Goal: Find specific page/section

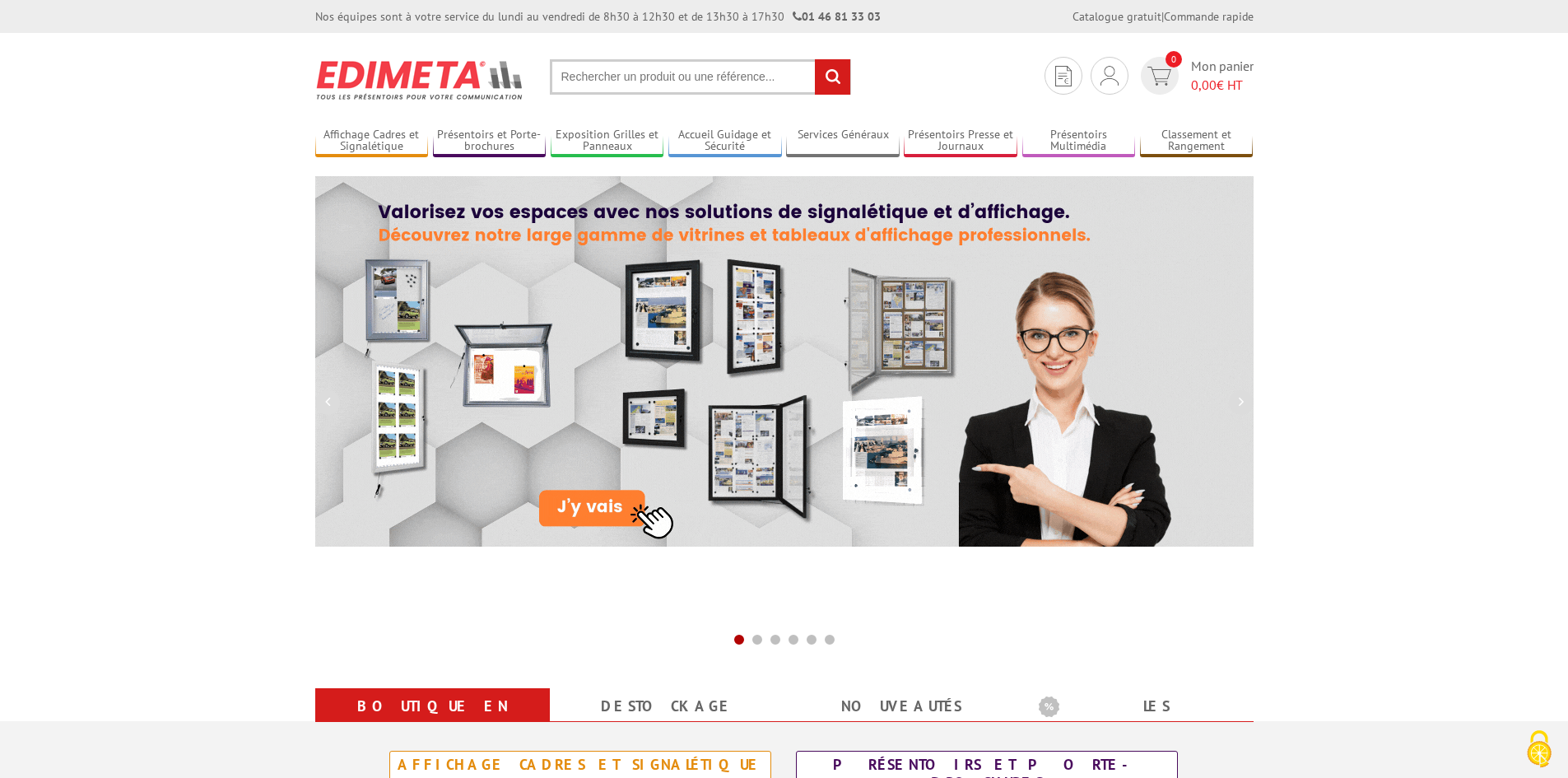
click at [609, 80] on input "text" at bounding box center [701, 77] width 302 height 36
paste input "PVM030"
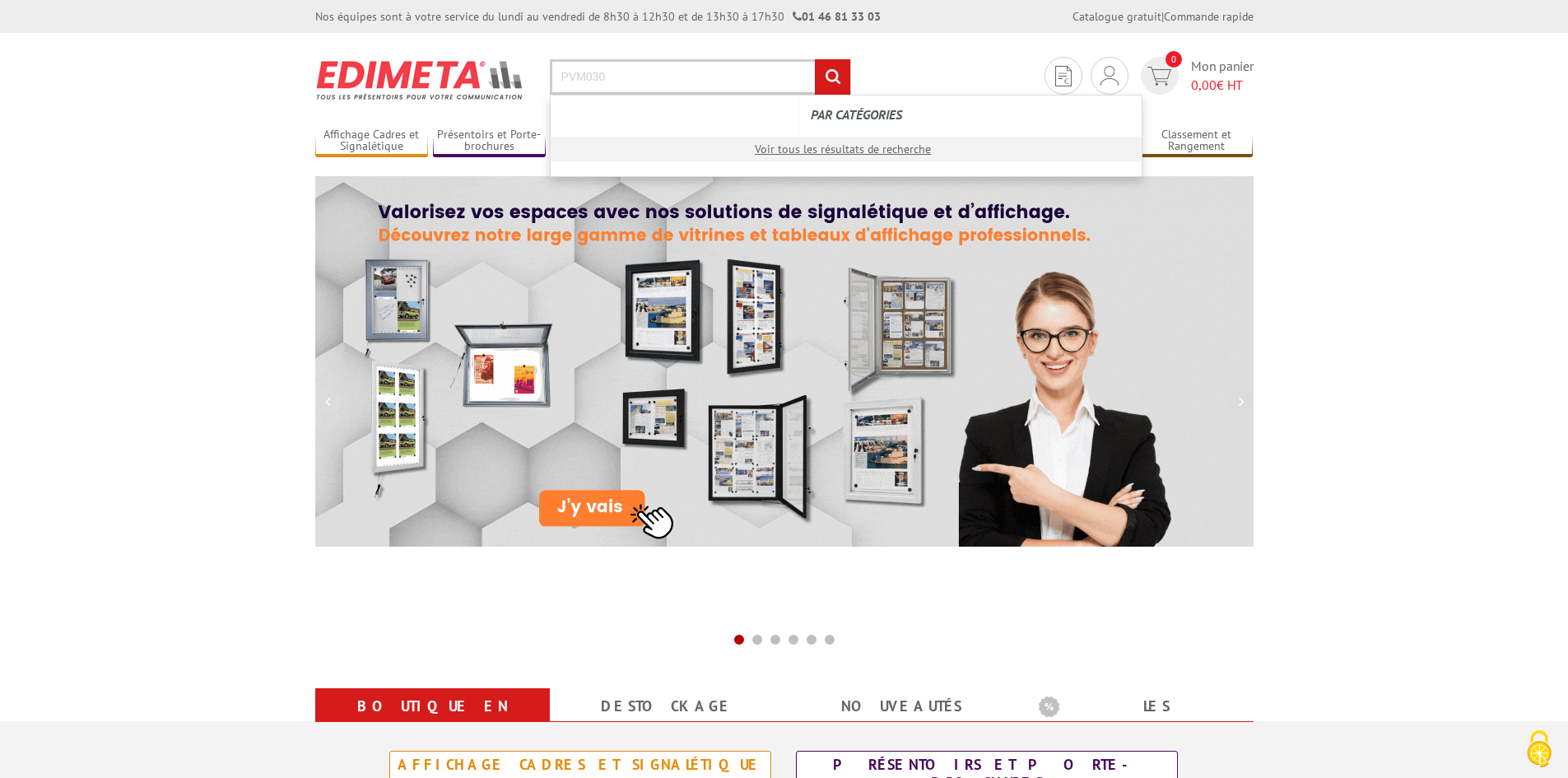
type input "PVM030"
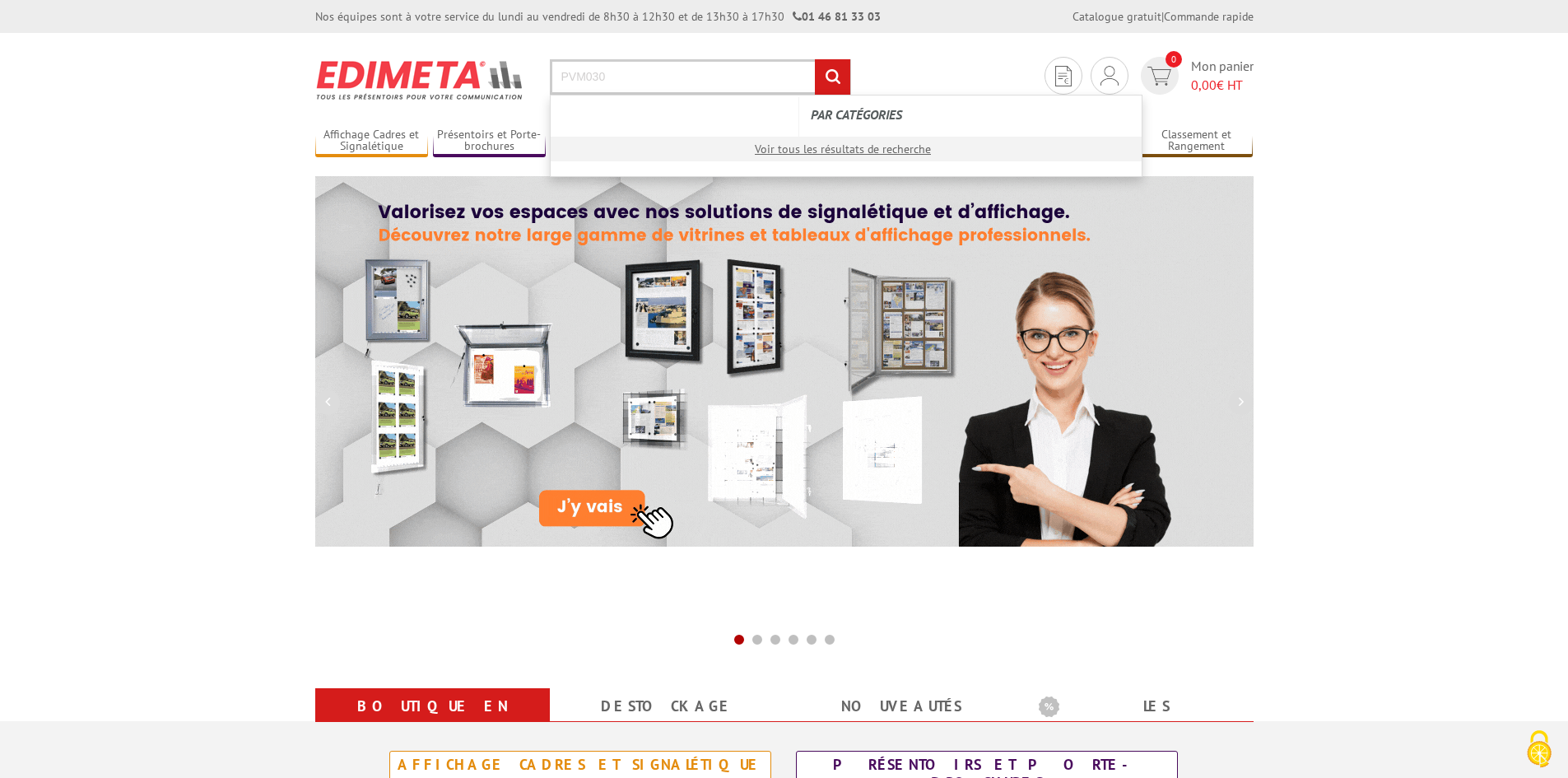
click at [815, 59] on input "rechercher" at bounding box center [832, 77] width 36 height 36
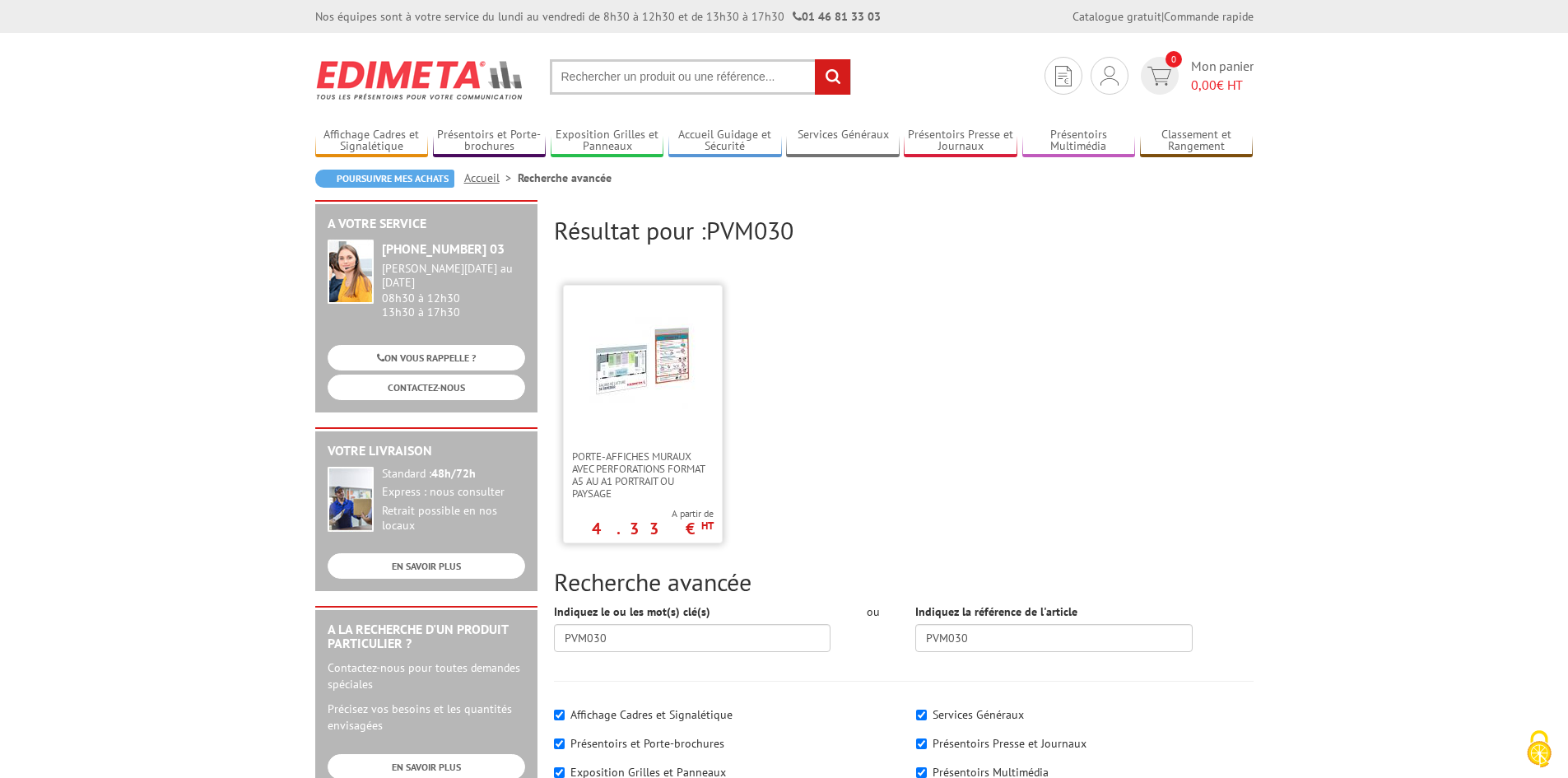
click at [649, 312] on img at bounding box center [643, 363] width 107 height 107
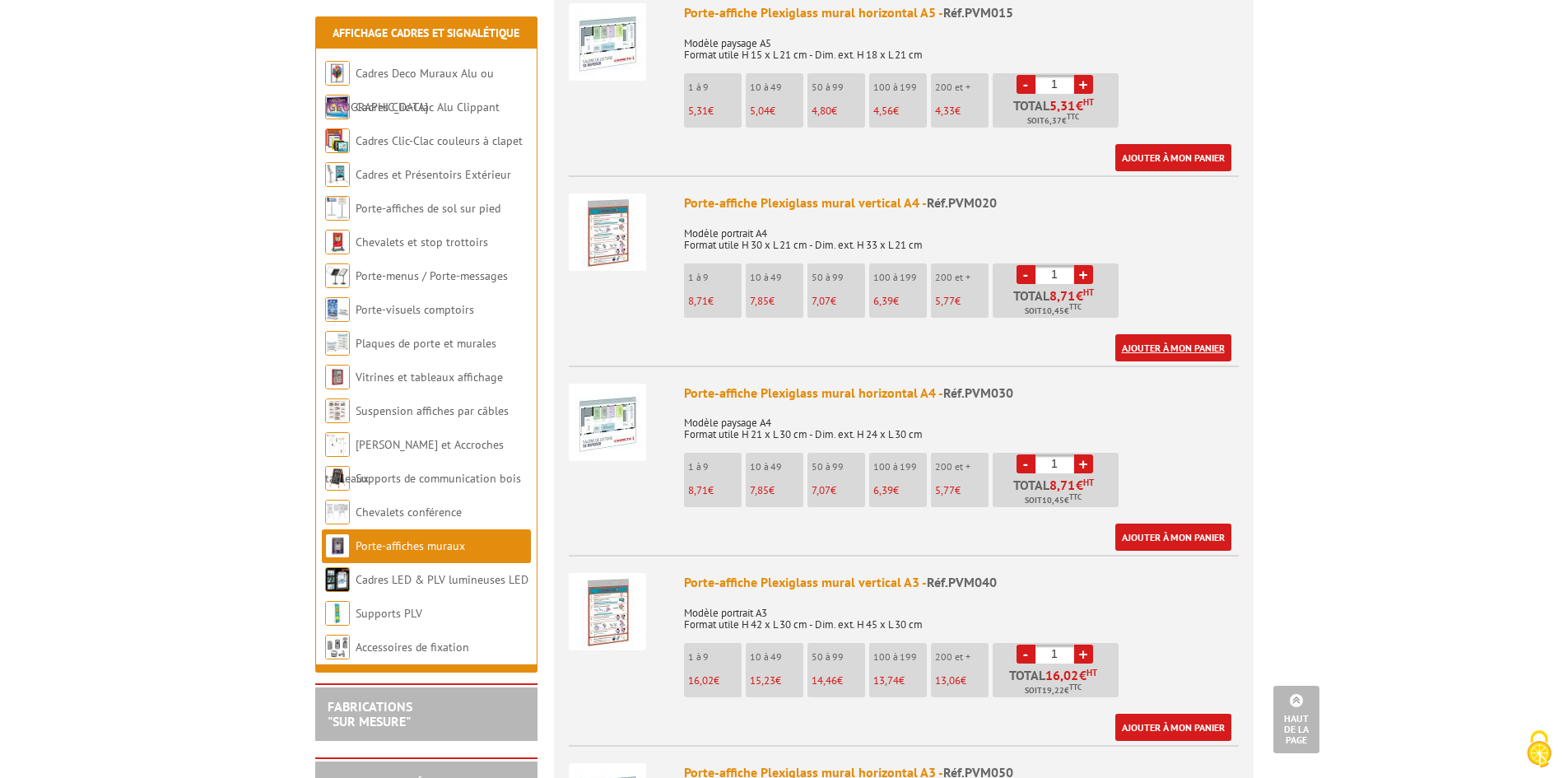
scroll to position [906, 0]
